Goal: Check status: Verify the current state of an ongoing process or item

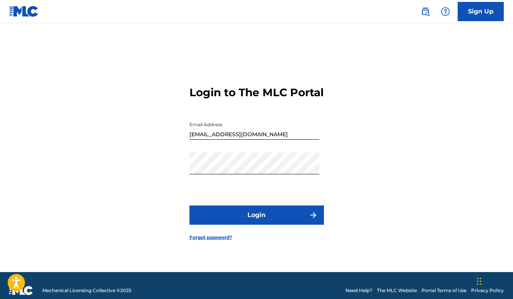
click at [266, 223] on button "Login" at bounding box center [256, 214] width 135 height 19
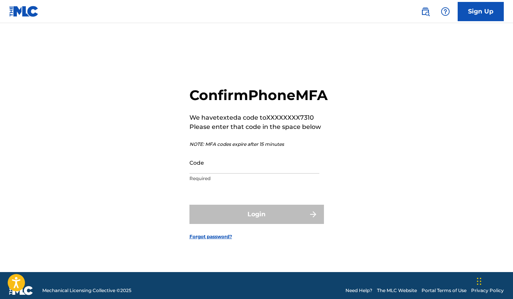
click at [239, 171] on input "Code" at bounding box center [254, 162] width 130 height 22
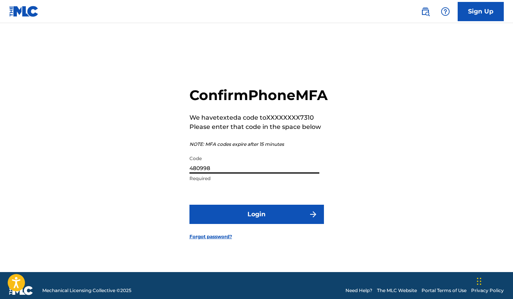
type input "480998"
click at [256, 223] on button "Login" at bounding box center [256, 213] width 135 height 19
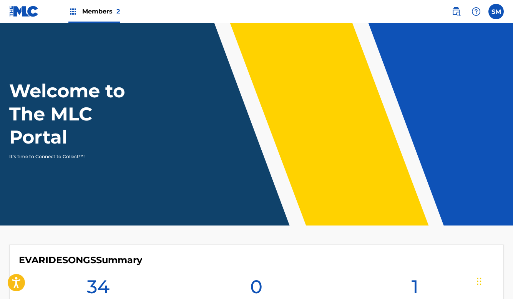
click at [107, 13] on span "Members 2" at bounding box center [101, 11] width 38 height 9
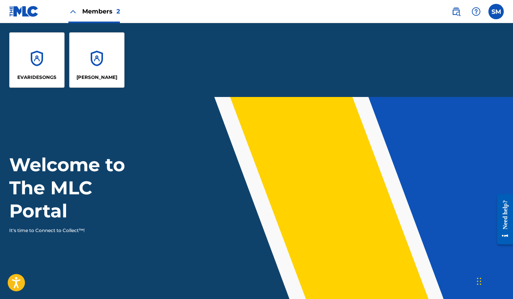
click at [94, 79] on p "[PERSON_NAME]" at bounding box center [96, 77] width 41 height 7
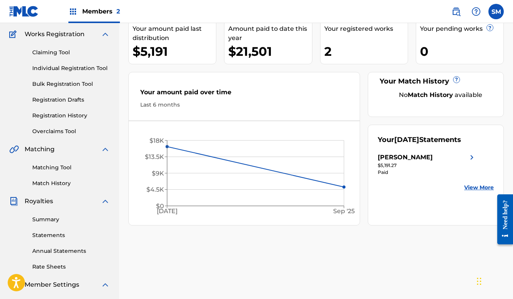
scroll to position [90, 0]
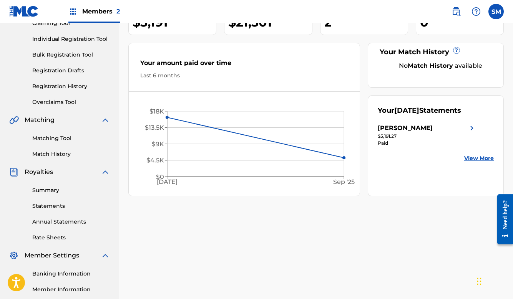
click at [479, 162] on link "View More" at bounding box center [479, 158] width 30 height 8
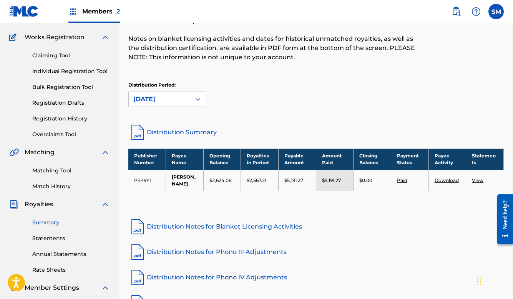
scroll to position [73, 0]
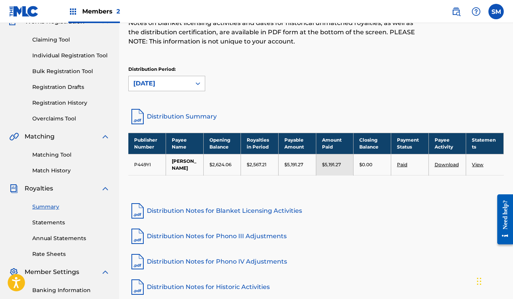
click at [183, 80] on div "[DATE]" at bounding box center [159, 83] width 53 height 9
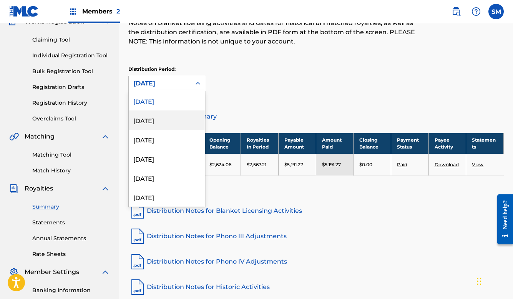
click at [179, 118] on div "[DATE]" at bounding box center [167, 119] width 76 height 19
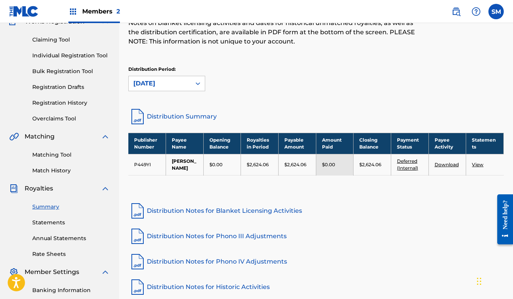
click at [178, 75] on div "Distribution Period: option [DATE], selected. [DATE]" at bounding box center [166, 78] width 77 height 25
click at [177, 80] on div "[DATE]" at bounding box center [159, 83] width 53 height 9
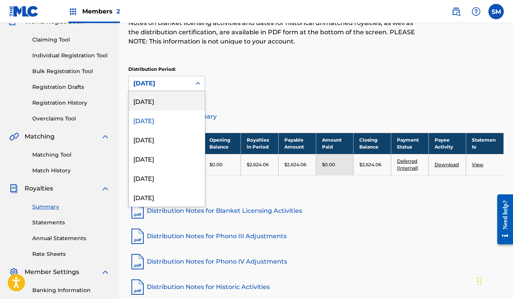
click at [174, 103] on div "[DATE]" at bounding box center [167, 100] width 76 height 19
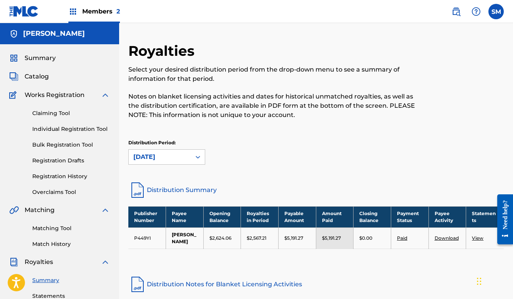
scroll to position [0, 0]
